Goal: Transaction & Acquisition: Purchase product/service

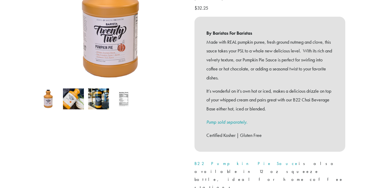
scroll to position [140, 0]
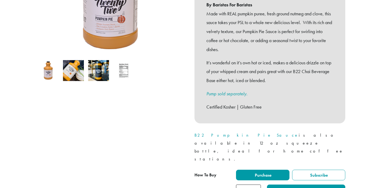
type input "*"
click at [256, 184] on input "*" at bounding box center [248, 190] width 25 height 12
click at [304, 184] on button "Add to cart" at bounding box center [306, 190] width 78 height 12
click at [302, 184] on button "Add to cart" at bounding box center [306, 190] width 78 height 12
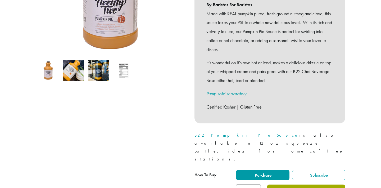
click at [302, 184] on button "Add to cart" at bounding box center [306, 190] width 78 height 12
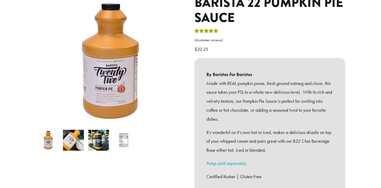
scroll to position [6, 0]
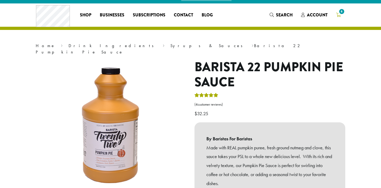
click at [340, 13] on span "6" at bounding box center [341, 11] width 7 height 7
click at [341, 12] on span "6" at bounding box center [341, 11] width 7 height 7
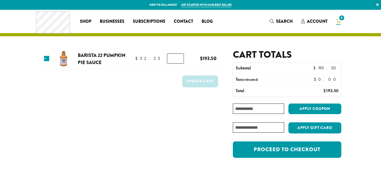
click at [179, 61] on input "*" at bounding box center [175, 58] width 17 height 10
type input "*"
click at [179, 61] on input "*" at bounding box center [175, 58] width 17 height 10
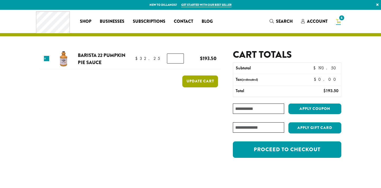
click at [197, 84] on button "Update cart" at bounding box center [200, 81] width 36 height 12
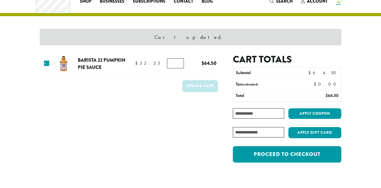
scroll to position [22, 0]
